Goal: Communication & Community: Answer question/provide support

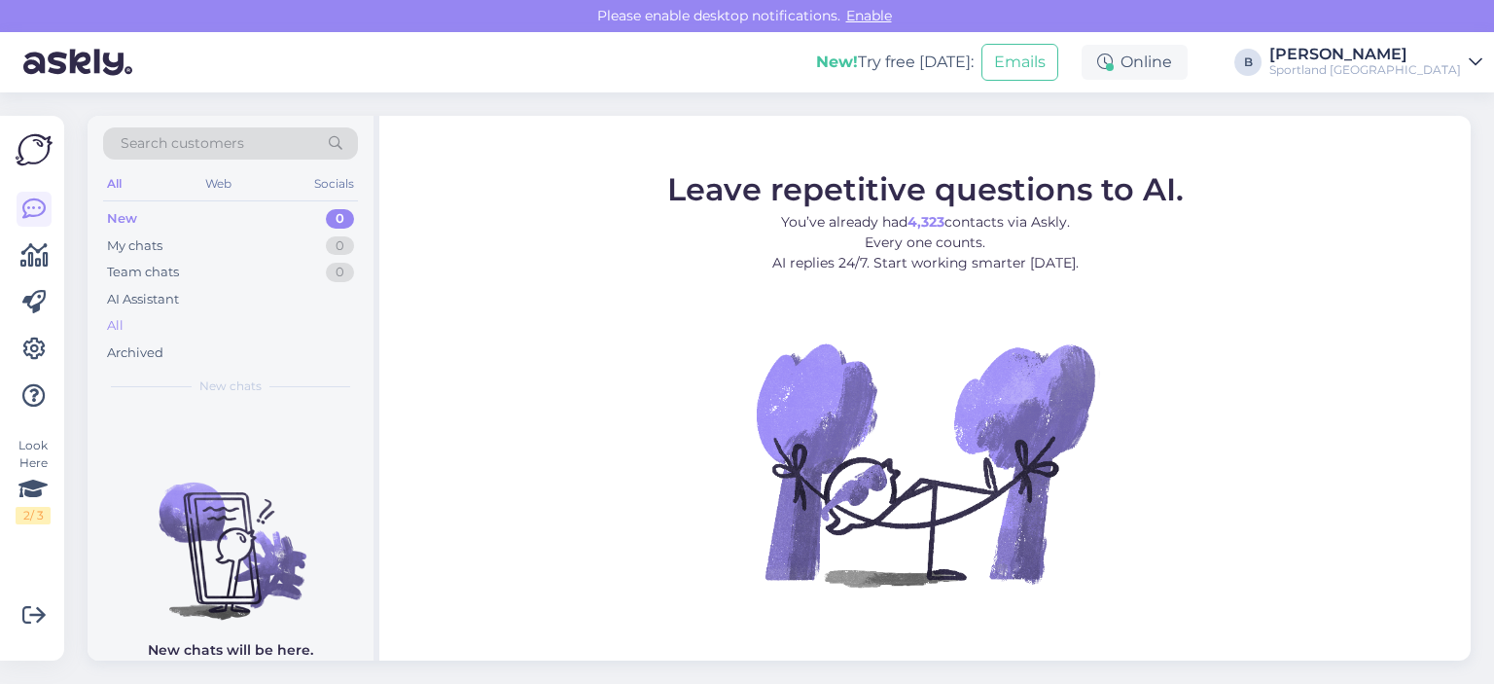
click at [133, 332] on div "All" at bounding box center [230, 325] width 255 height 27
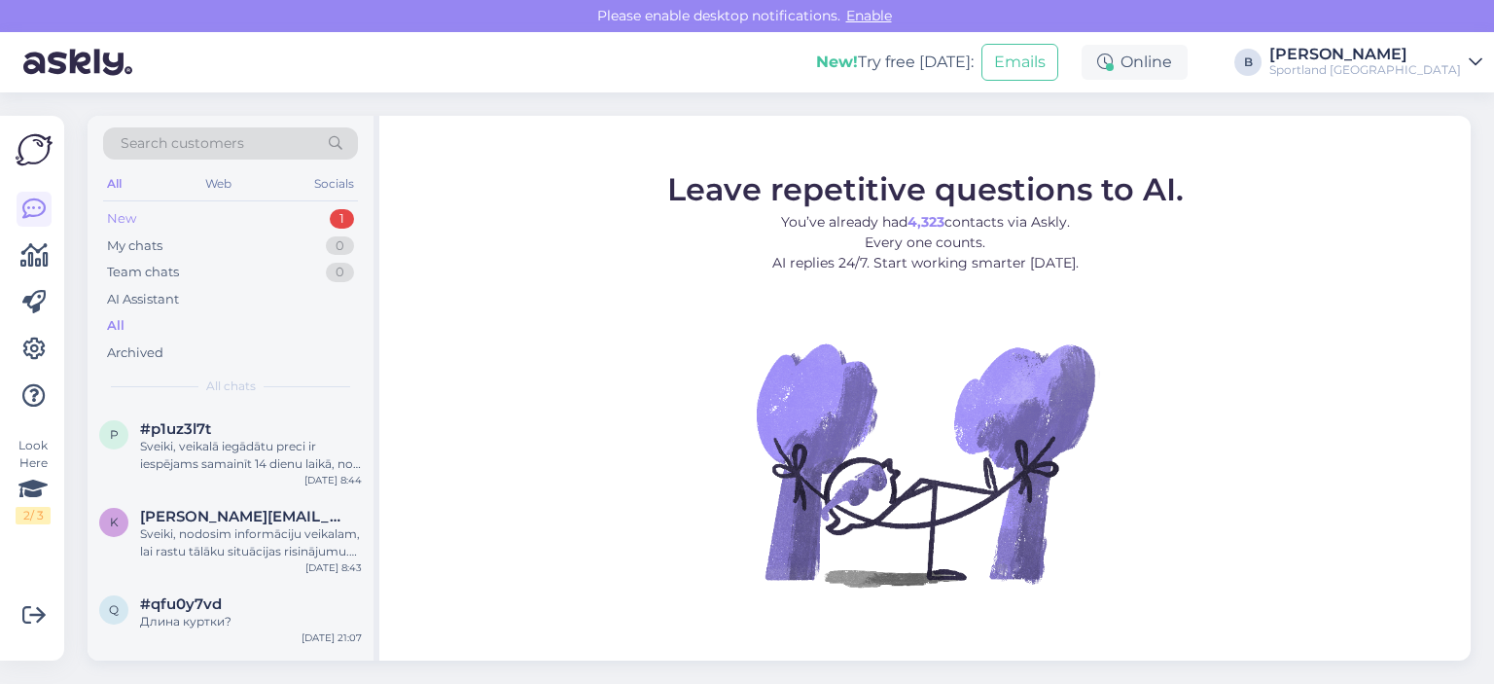
click at [143, 213] on div "New 1" at bounding box center [230, 218] width 255 height 27
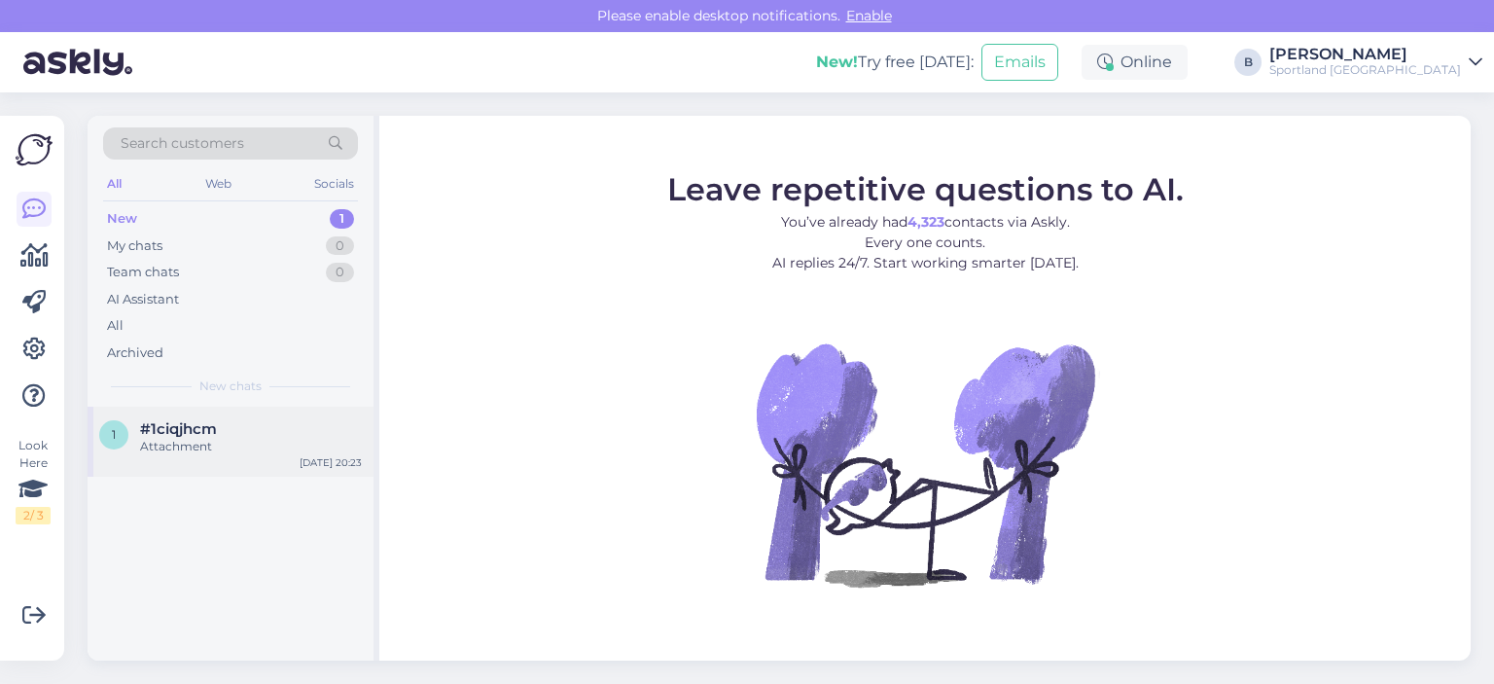
click at [192, 454] on div "Attachment" at bounding box center [251, 447] width 222 height 18
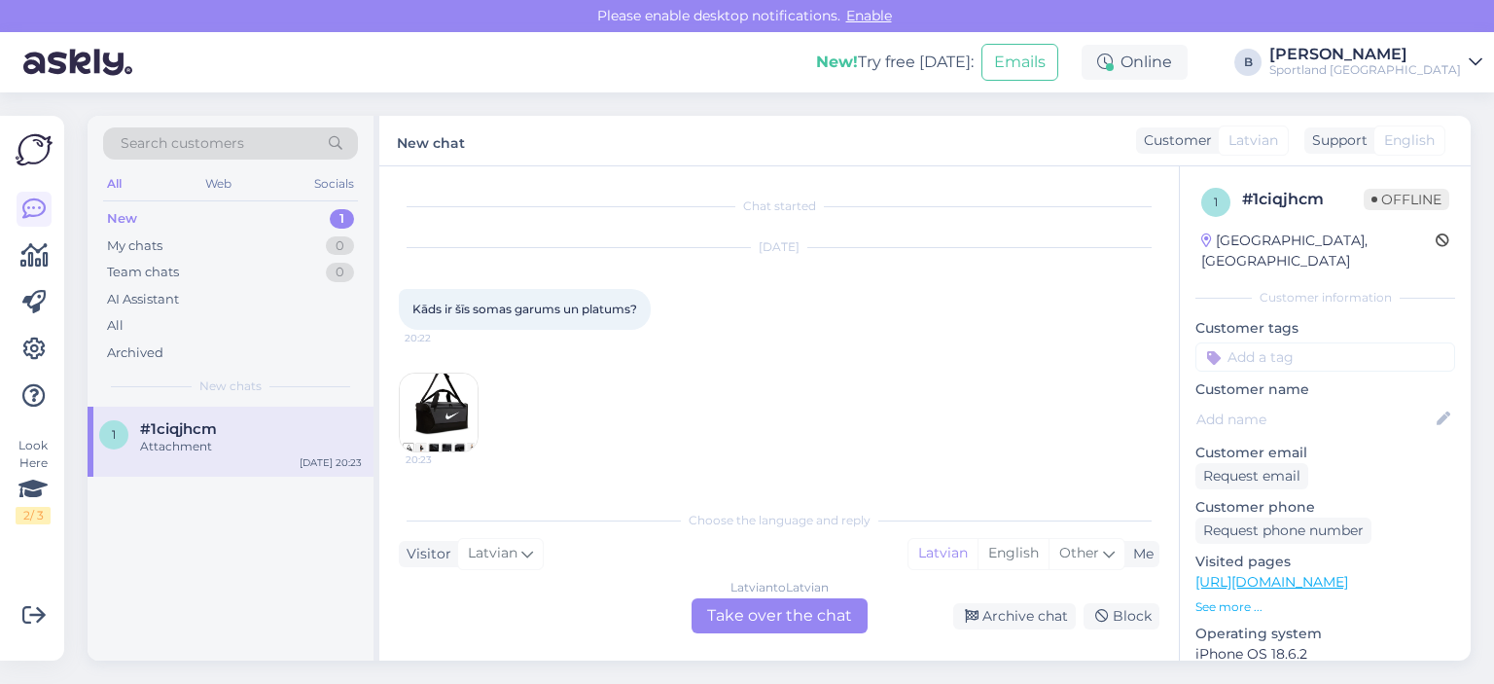
click at [452, 411] on img at bounding box center [439, 413] width 78 height 78
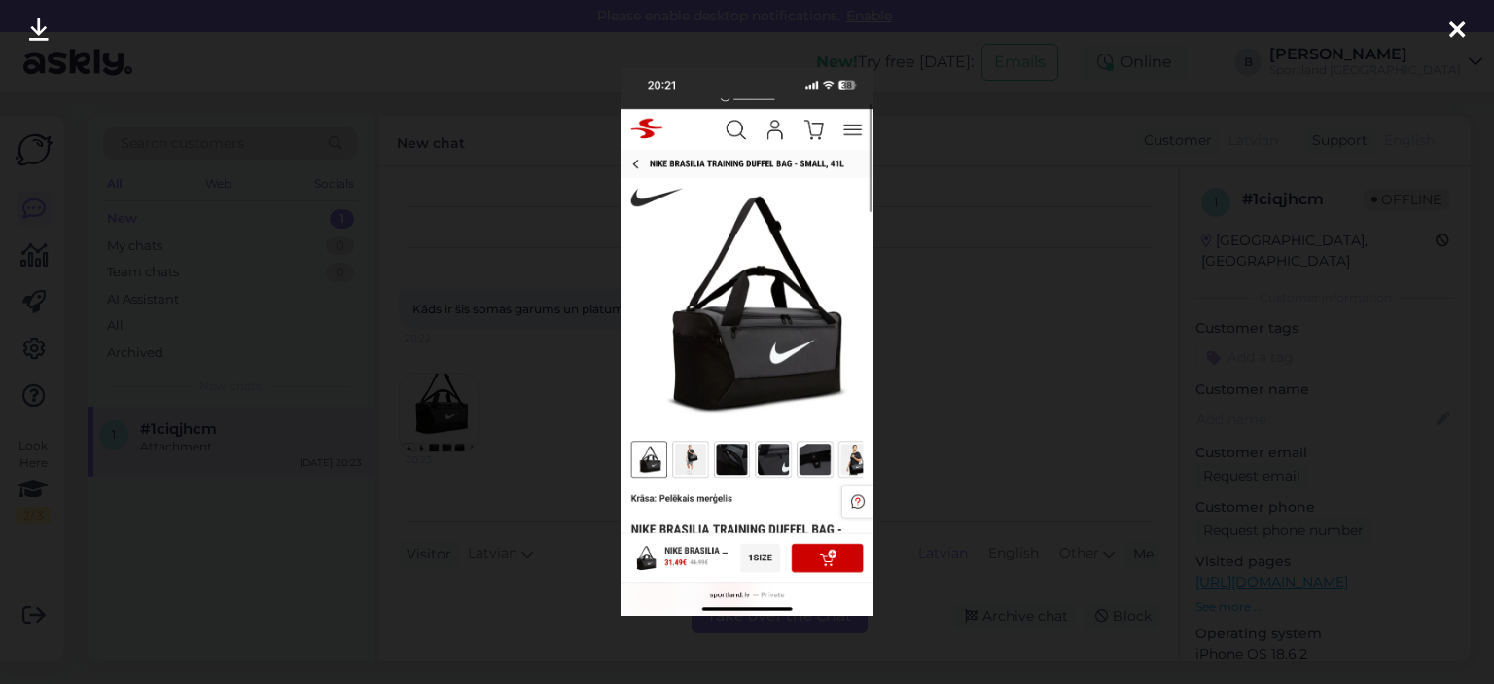
click at [1035, 322] on div at bounding box center [747, 342] width 1494 height 684
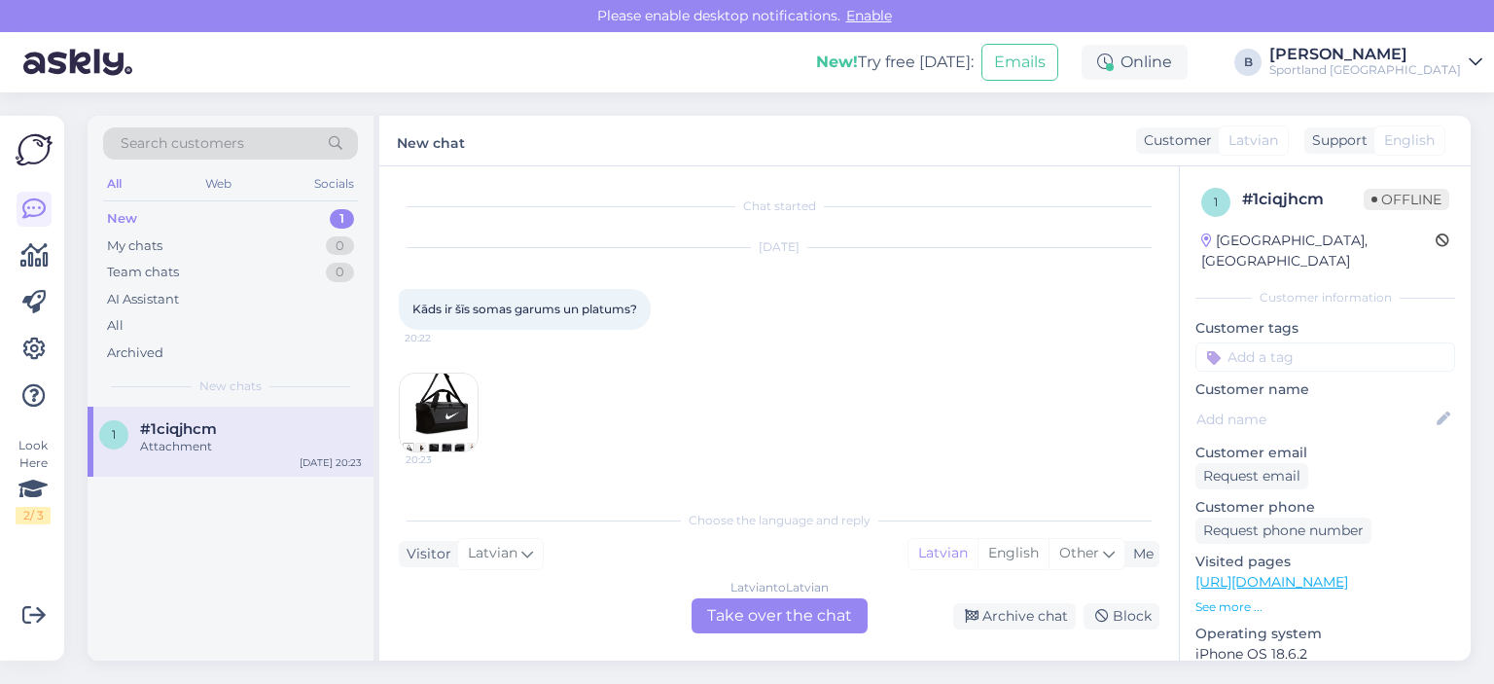
click at [802, 623] on div "Latvian to Latvian Take over the chat" at bounding box center [780, 615] width 176 height 35
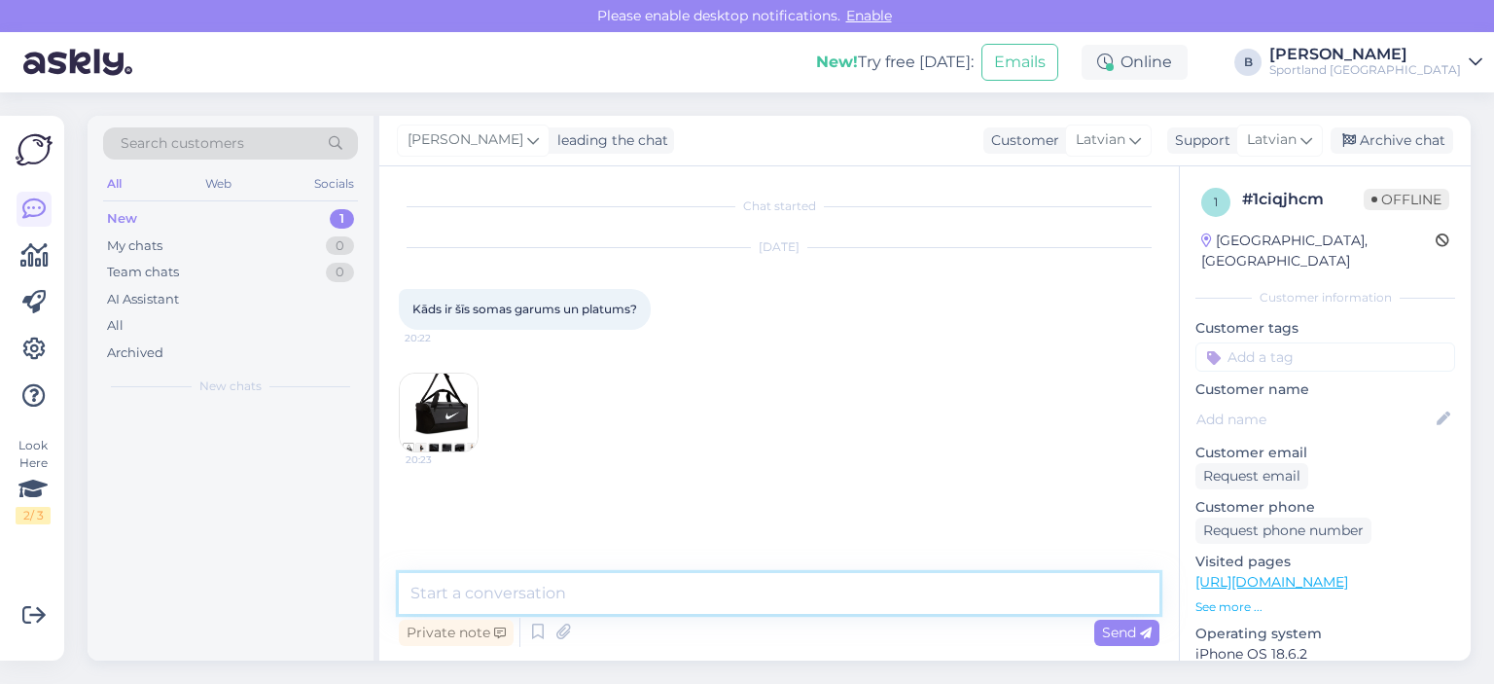
click at [798, 598] on textarea at bounding box center [779, 593] width 761 height 41
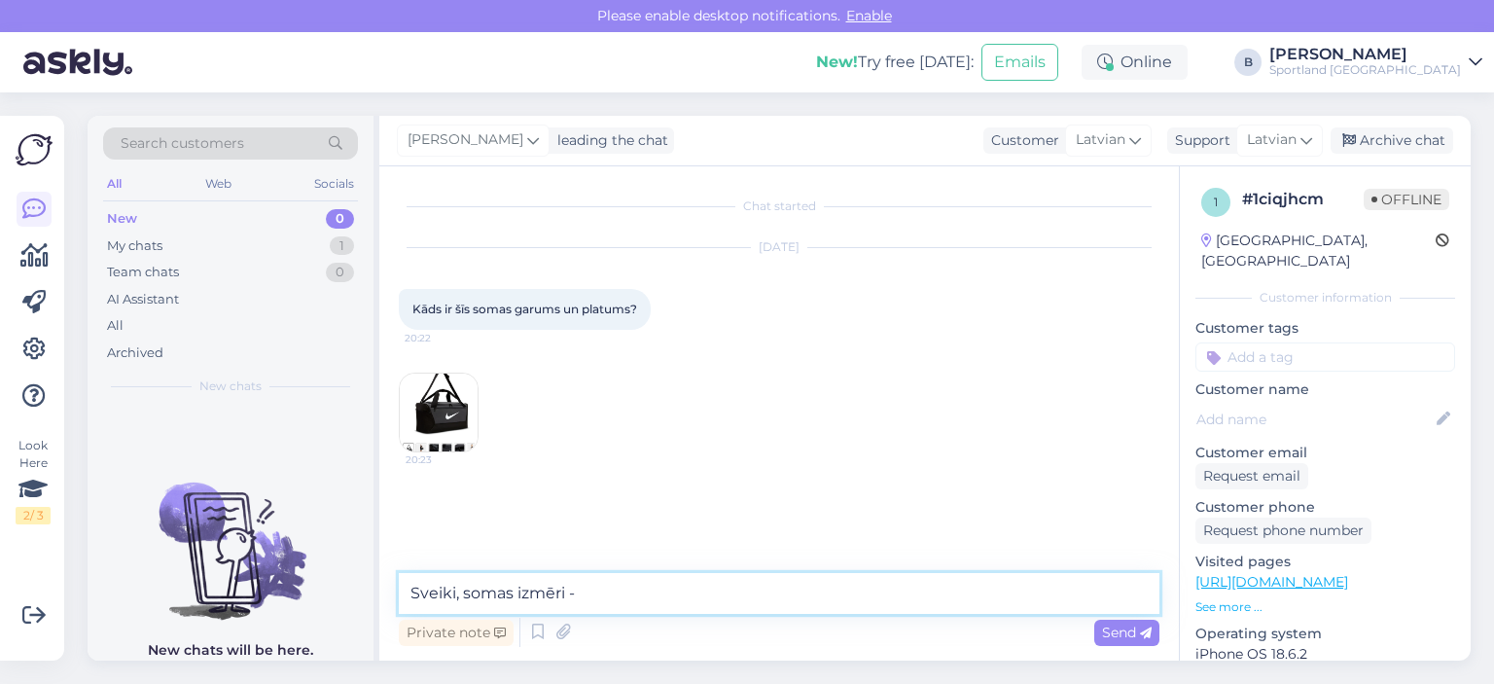
paste textarea "H24cm x W38cm x D23cm"
type textarea "Sveiki, somas izmēri - H24cm x W38cm x D23cm"
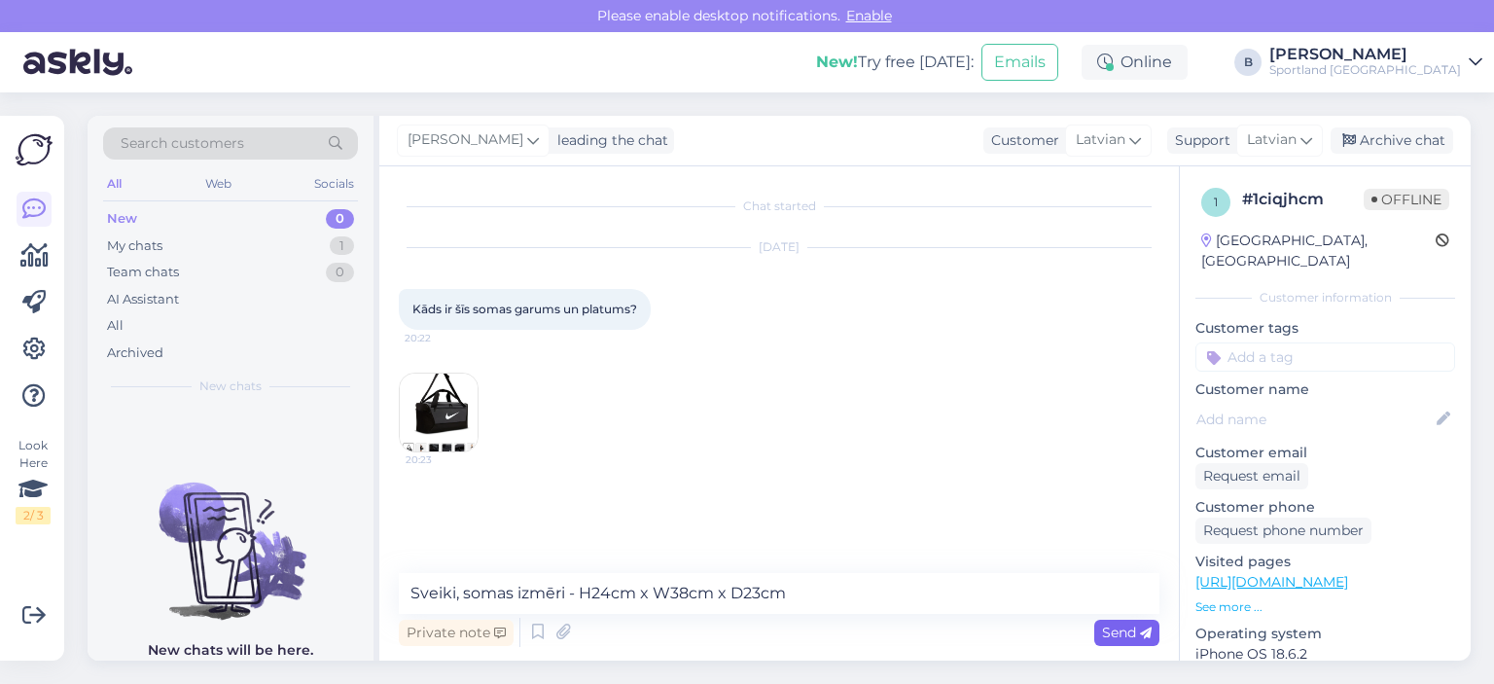
click at [1131, 631] on span "Send" at bounding box center [1127, 633] width 50 height 18
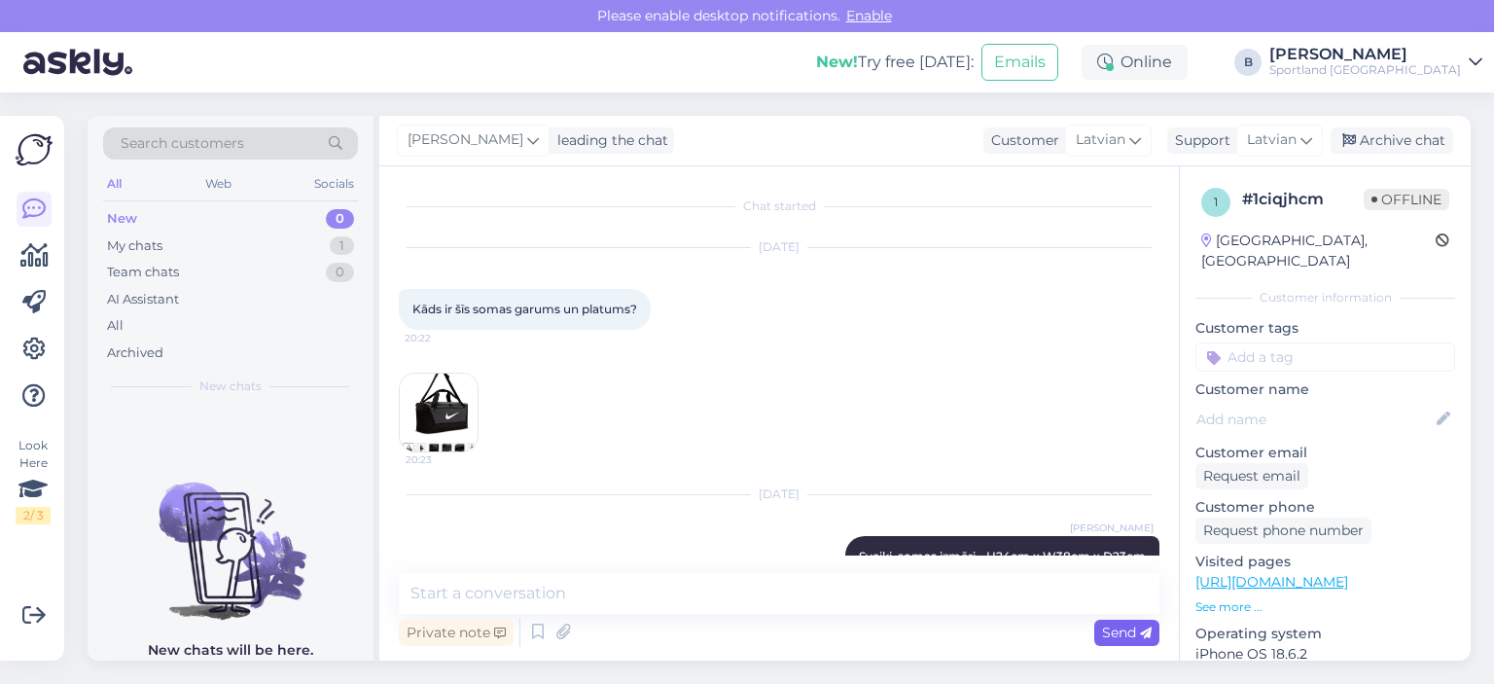
scroll to position [43, 0]
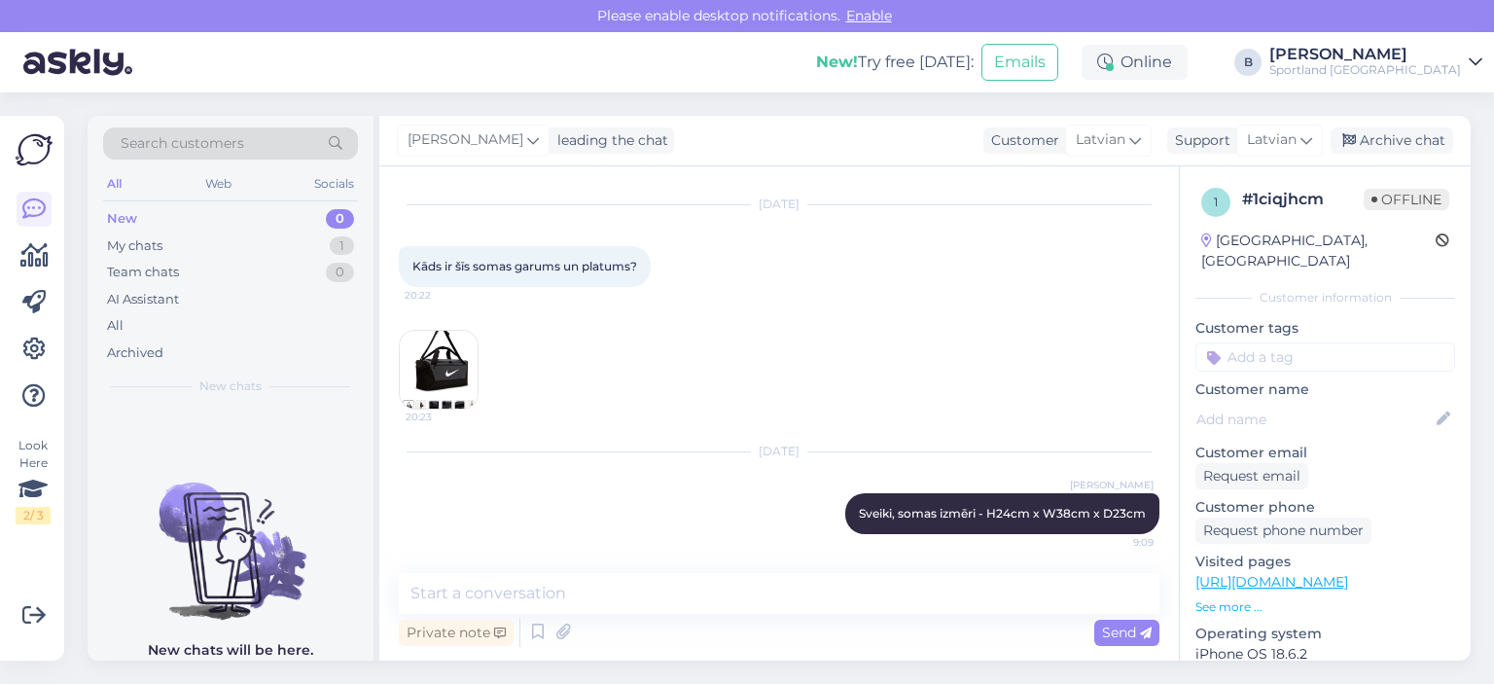
click at [1391, 156] on div "[PERSON_NAME] leading the chat Customer Latvian Support Latvian Archive chat" at bounding box center [924, 141] width 1091 height 51
click at [1390, 150] on div "Archive chat" at bounding box center [1392, 140] width 123 height 26
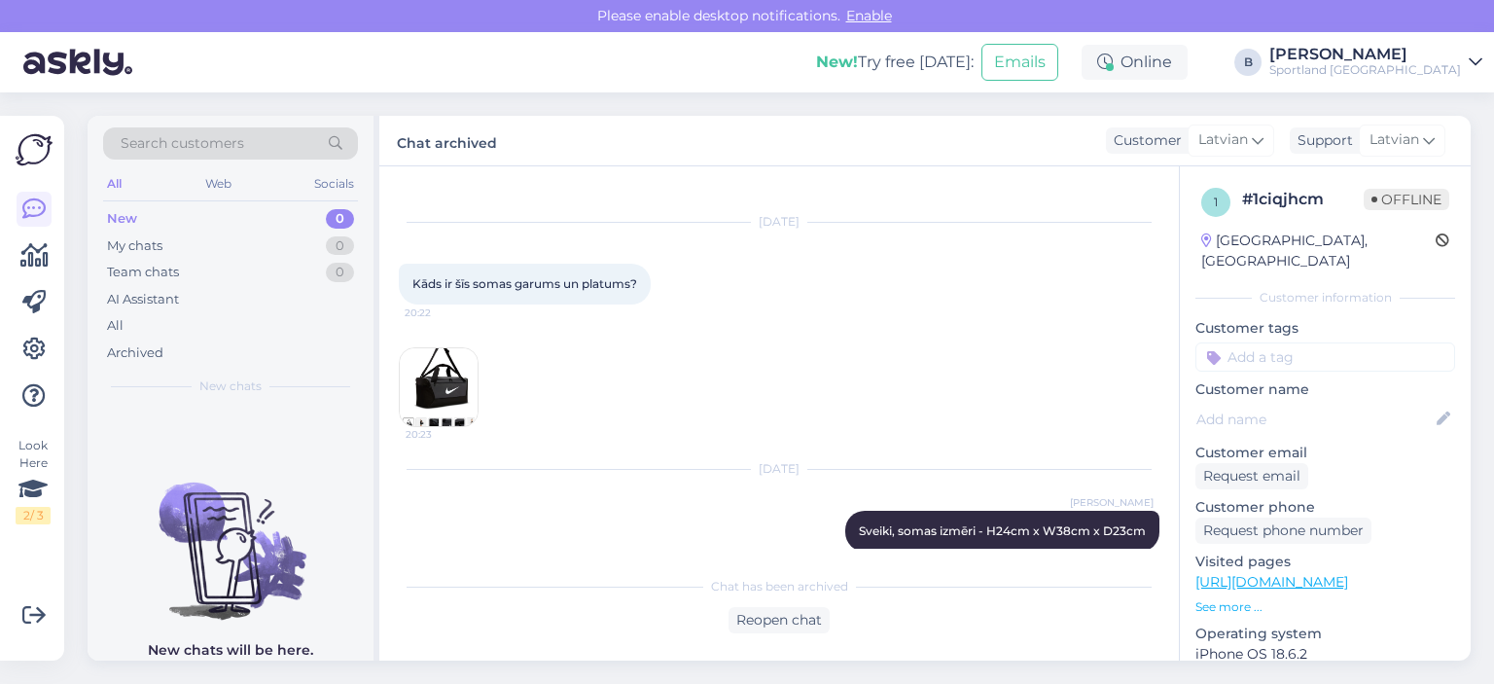
scroll to position [0, 0]
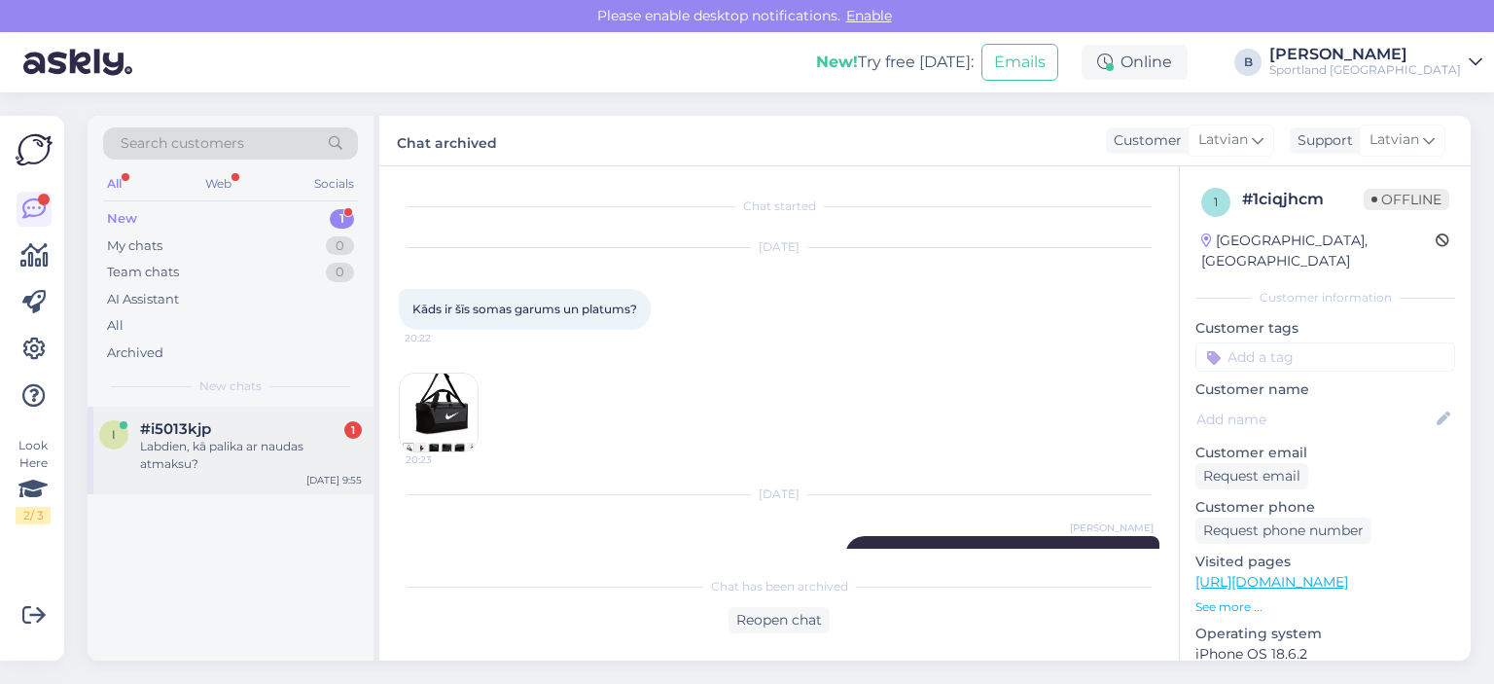
click at [257, 458] on div "Labdien, kā palika ar naudas atmaksu?" at bounding box center [251, 455] width 222 height 35
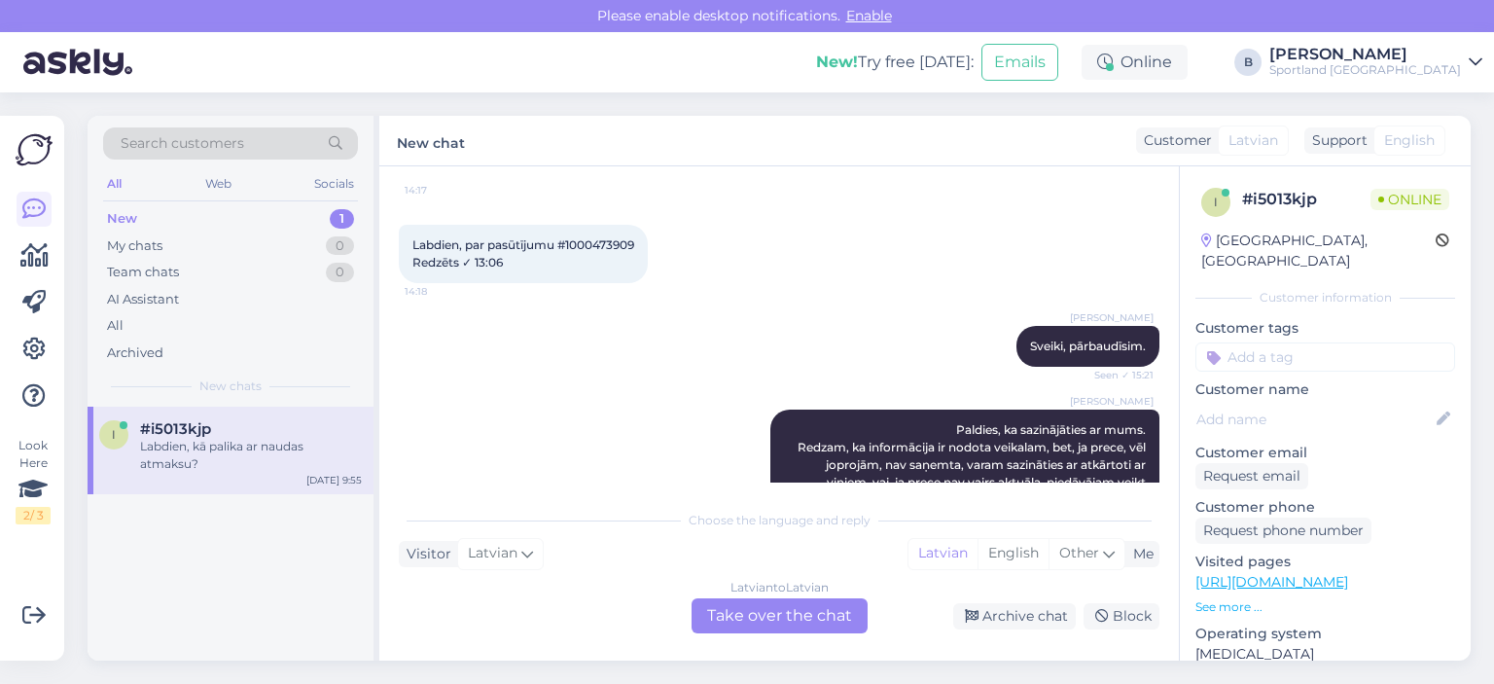
scroll to position [2566, 0]
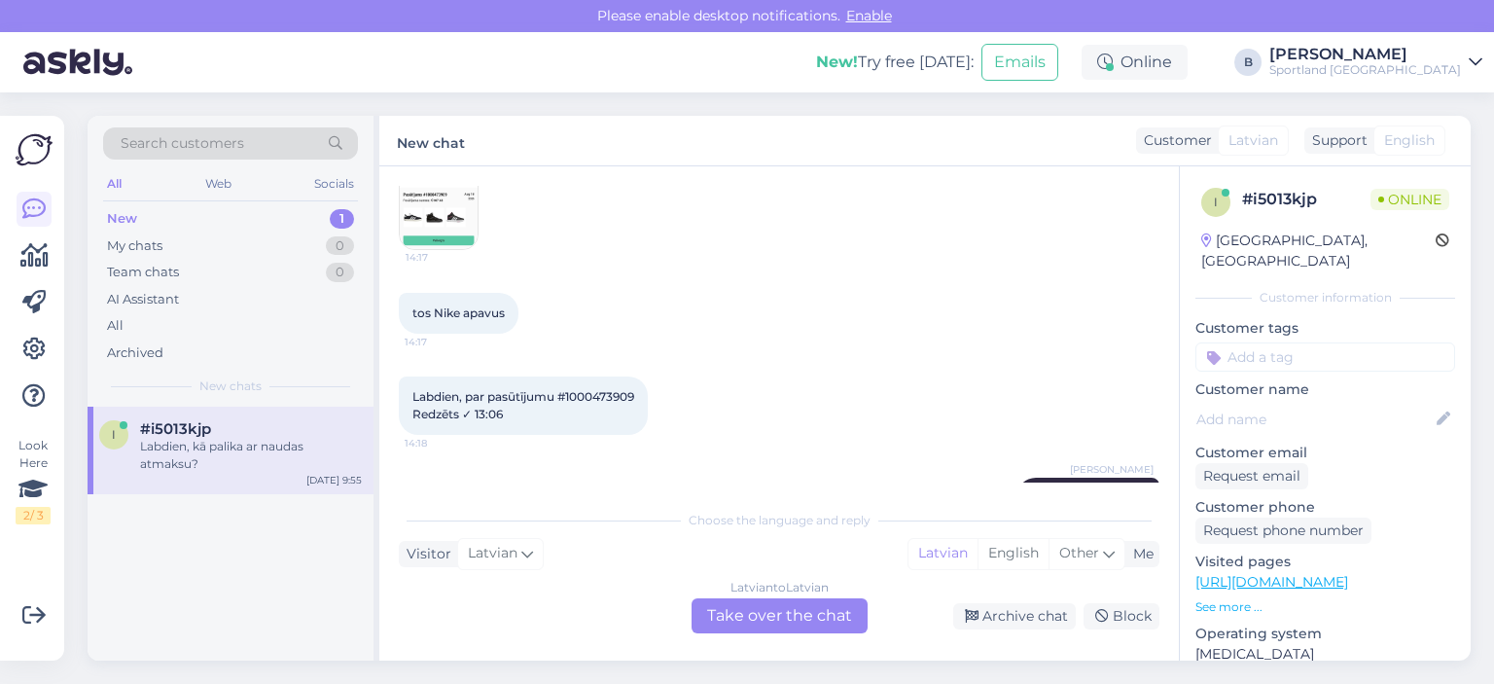
click at [595, 411] on span "Labdien, par pasūtījumu #1000473909 Redzēts ✓ 13:06" at bounding box center [523, 405] width 222 height 32
copy span "1000473909"
click at [817, 618] on div "Latvian to Latvian Take over the chat" at bounding box center [780, 615] width 176 height 35
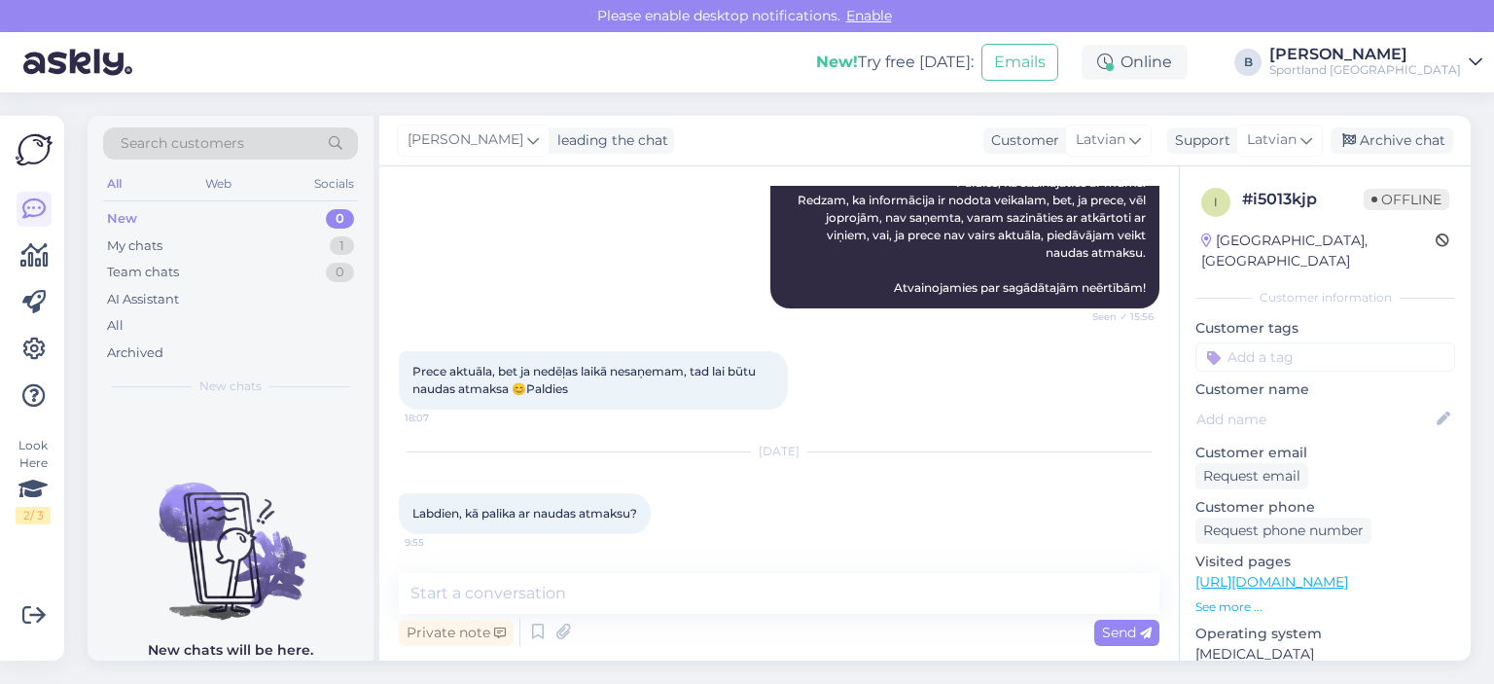
scroll to position [2981, 0]
click at [704, 588] on textarea at bounding box center [779, 593] width 761 height 41
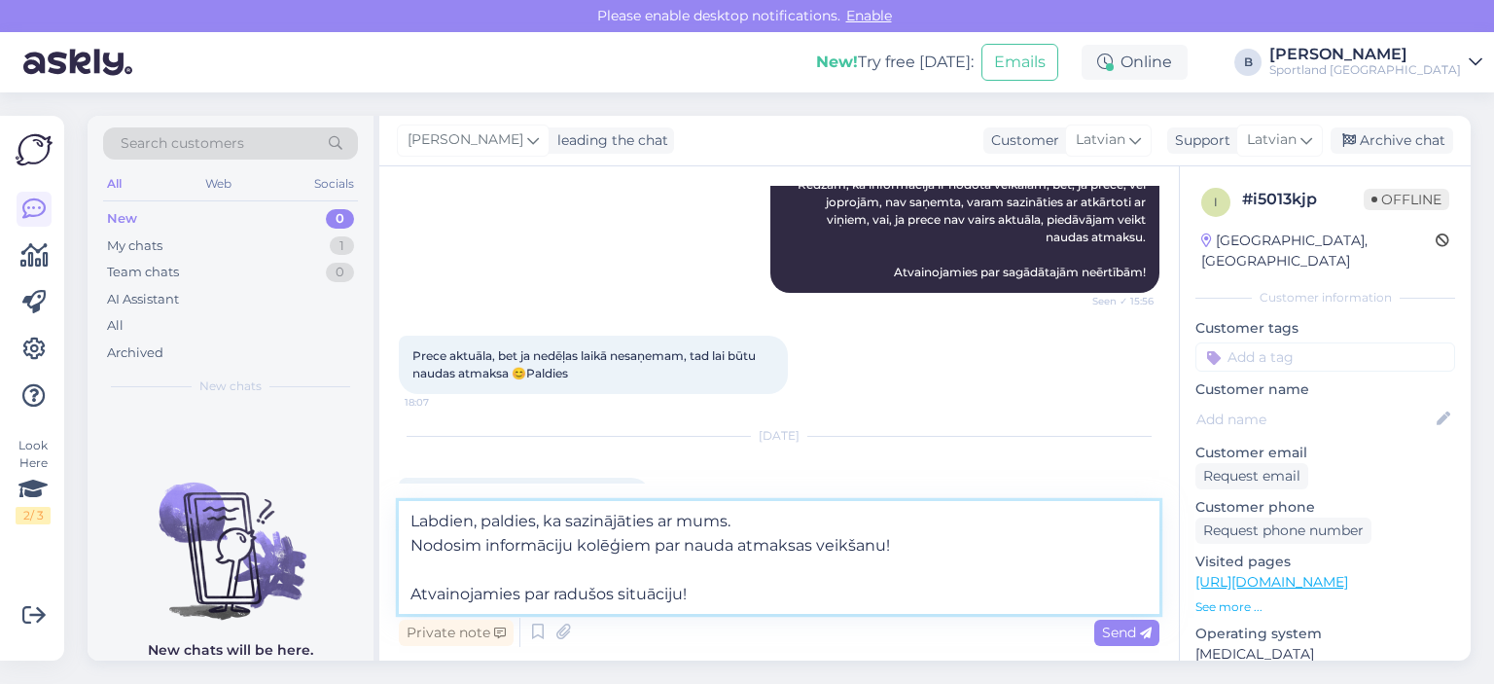
type textarea "Labdien, paldies, ka sazinājāties ar mums. Nodosim informāciju kolēģiem par nau…"
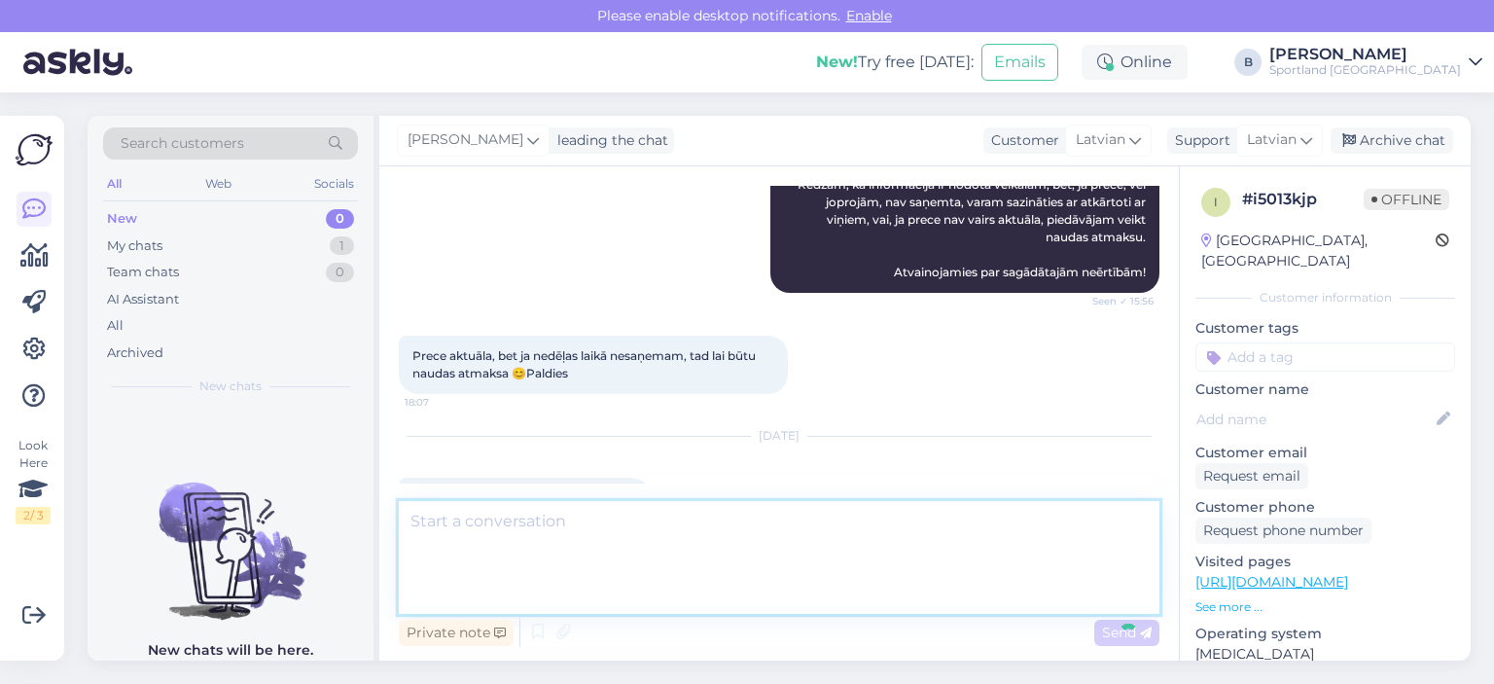
scroll to position [3134, 0]
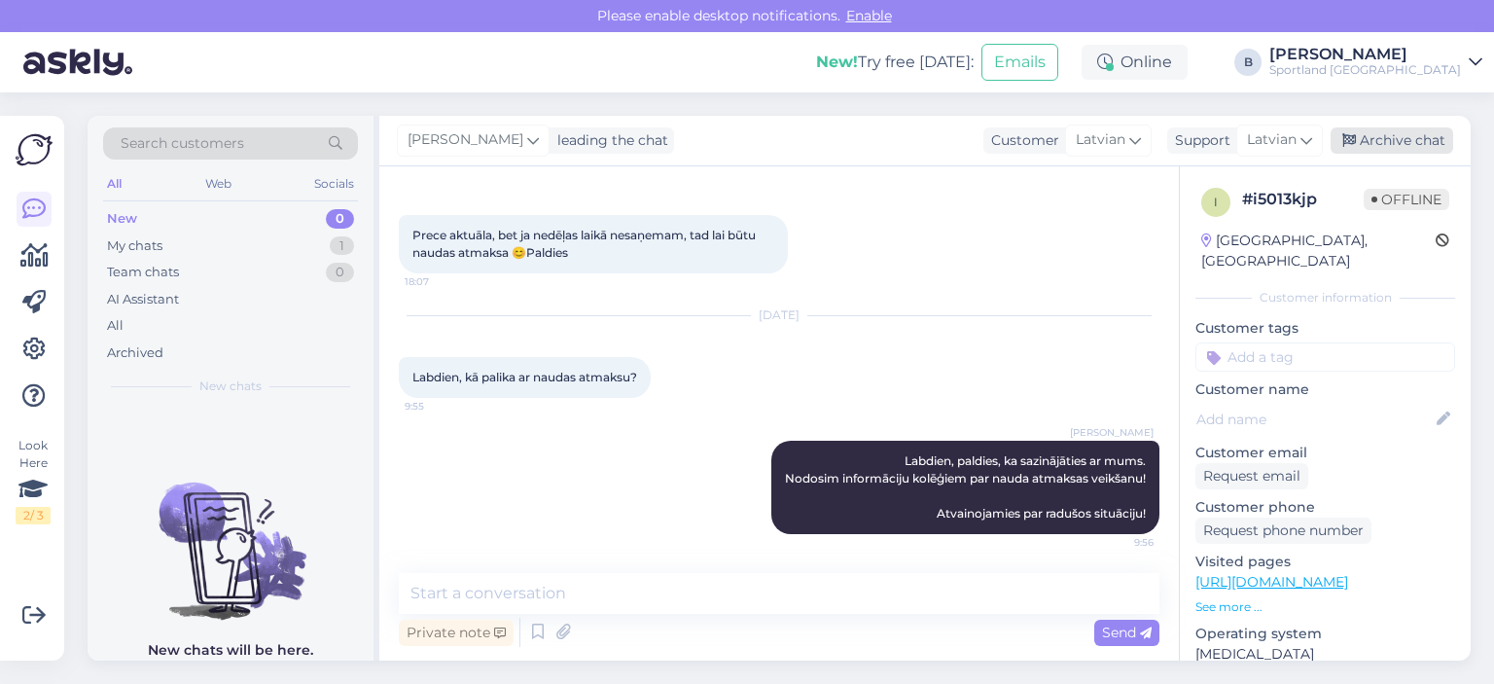
click at [1390, 143] on div "Archive chat" at bounding box center [1392, 140] width 123 height 26
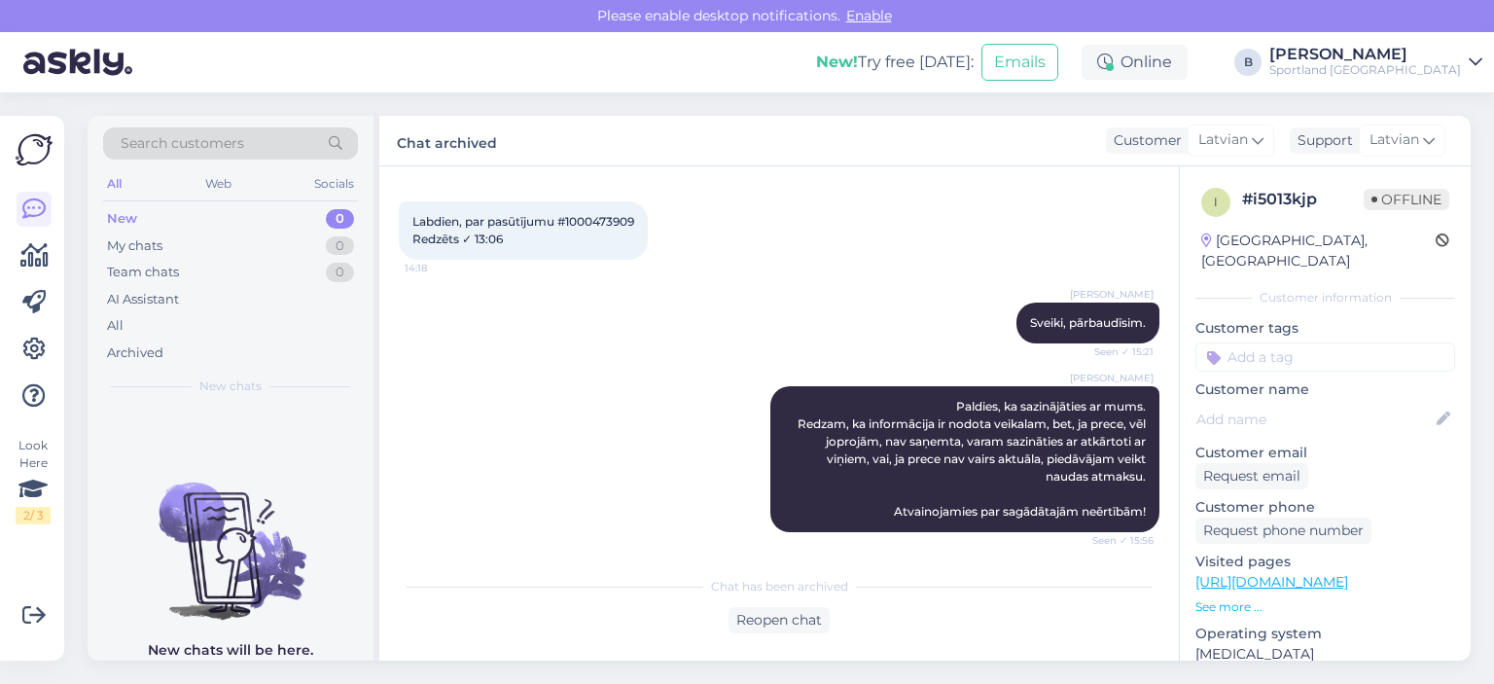
scroll to position [2648, 0]
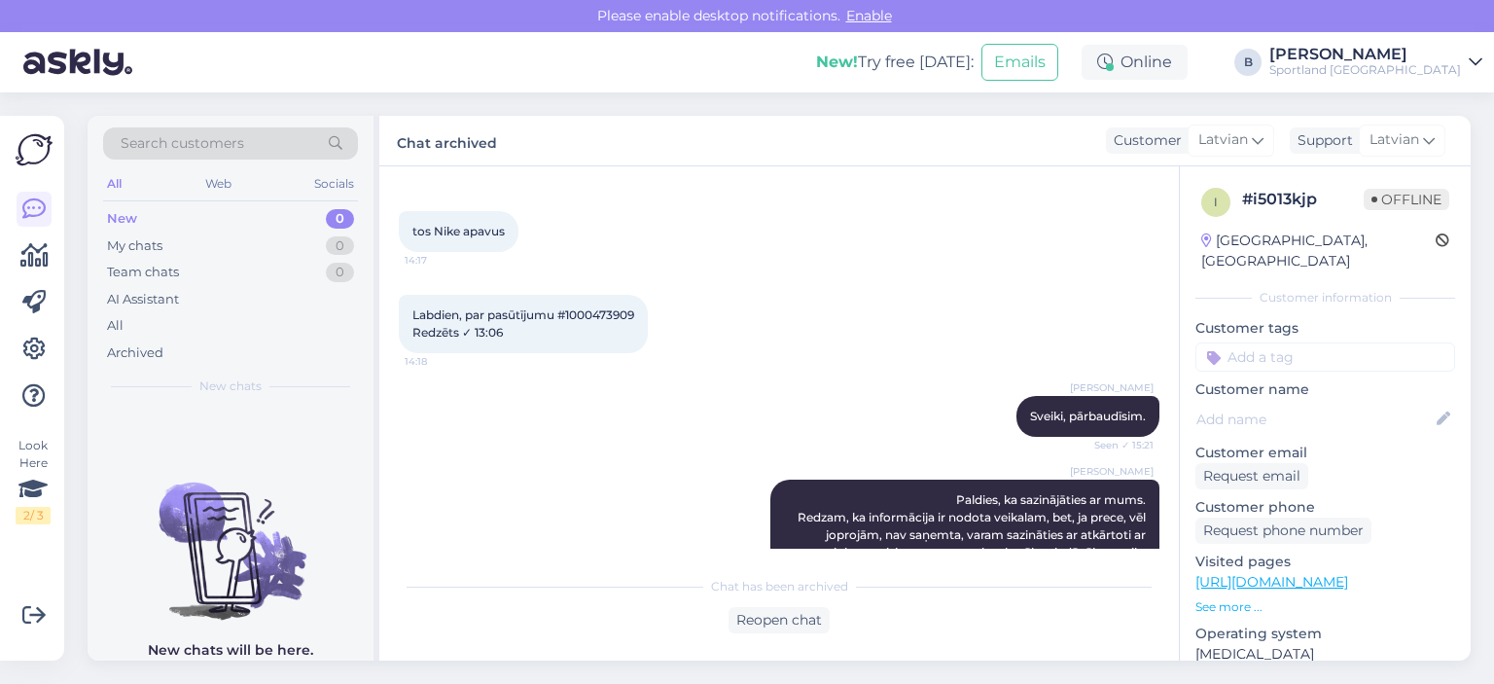
click at [613, 324] on span "Labdien, par pasūtījumu #1000473909 Redzēts ✓ 13:06" at bounding box center [523, 323] width 222 height 32
copy span "1000473909"
